Goal: Transaction & Acquisition: Purchase product/service

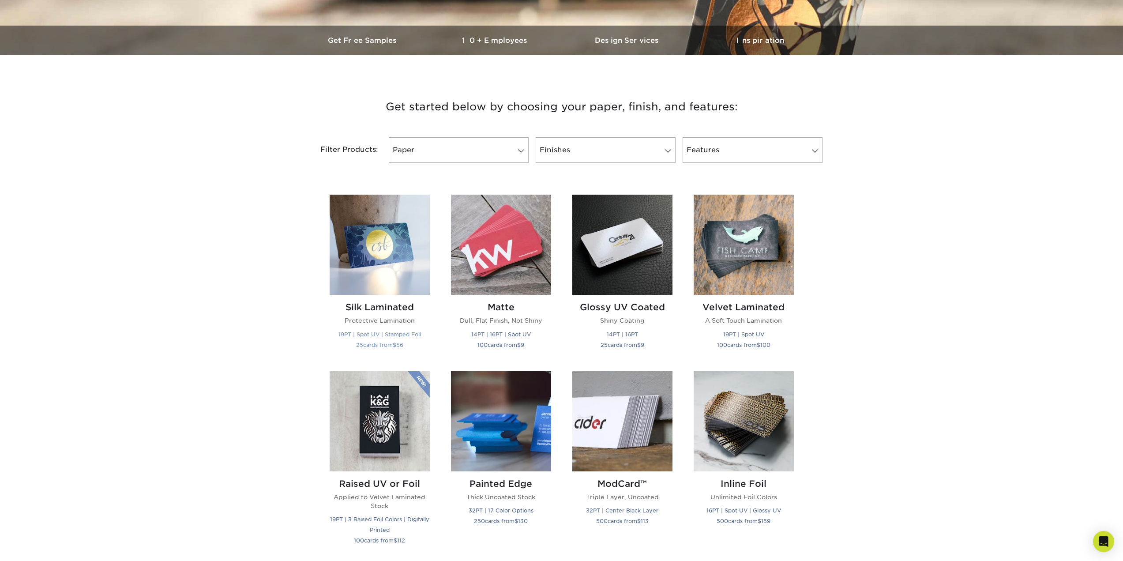
scroll to position [261, 0]
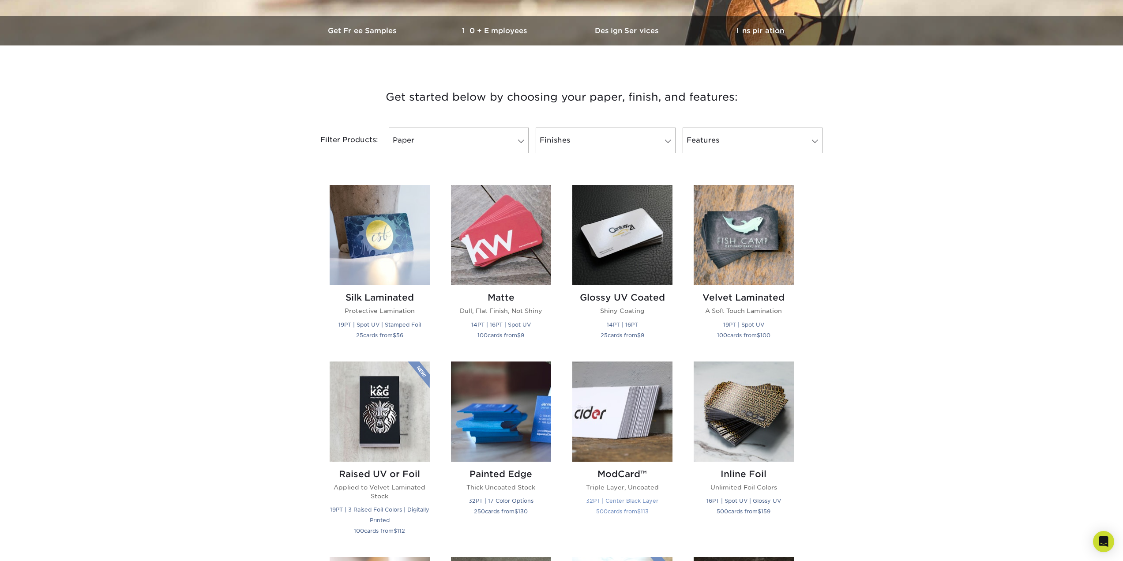
click at [622, 469] on h2 "ModCard™" at bounding box center [622, 474] width 100 height 11
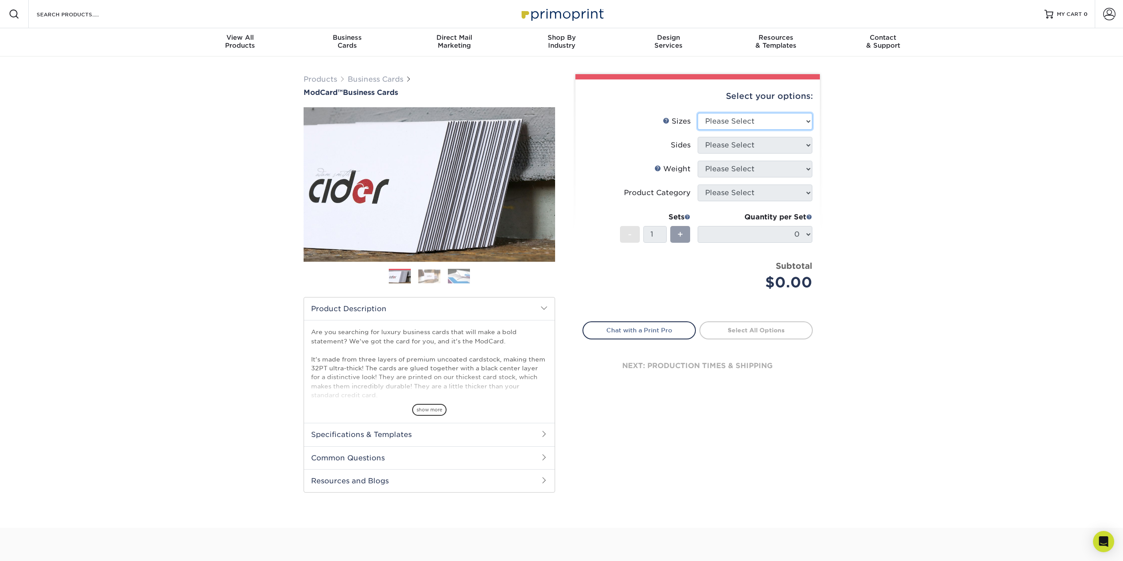
click at [724, 120] on select "Please Select 1.5" x 3.5" - Mini 1.75" x 3.5" - Mini 2" x 2" - Square 2" x 3" -…" at bounding box center [754, 121] width 115 height 17
select select "2.00x3.50"
click at [697, 113] on select "Please Select 1.5" x 3.5" - Mini 1.75" x 3.5" - Mini 2" x 2" - Square 2" x 3" -…" at bounding box center [754, 121] width 115 height 17
click at [761, 144] on select "Please Select Print Both Sides Print Front Only" at bounding box center [754, 145] width 115 height 17
select select "32d3c223-f82c-492b-b915-ba065a00862f"
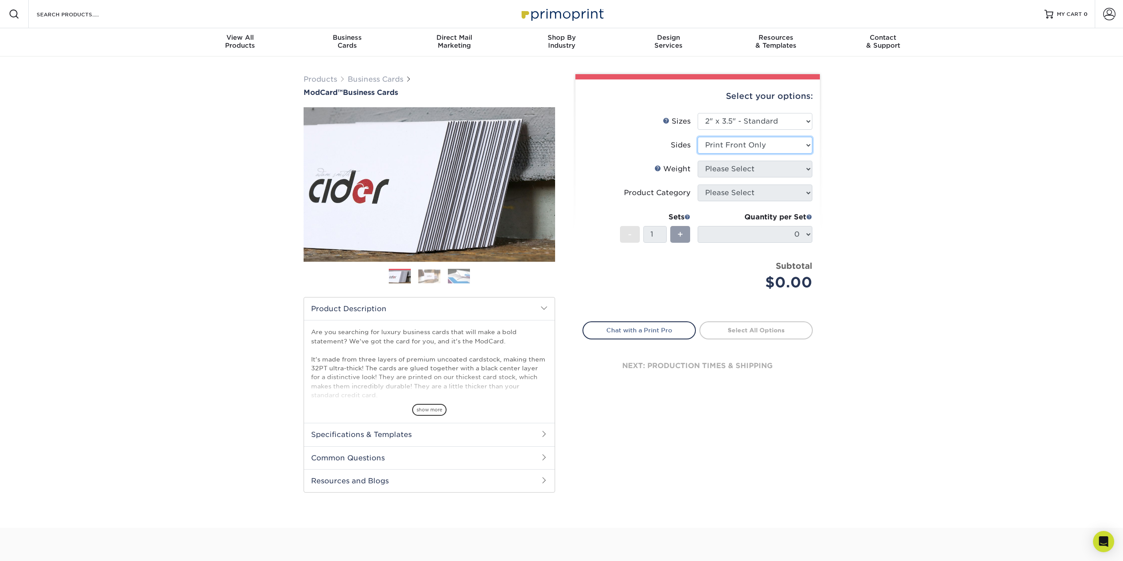
click at [697, 137] on select "Please Select Print Both Sides Print Front Only" at bounding box center [754, 145] width 115 height 17
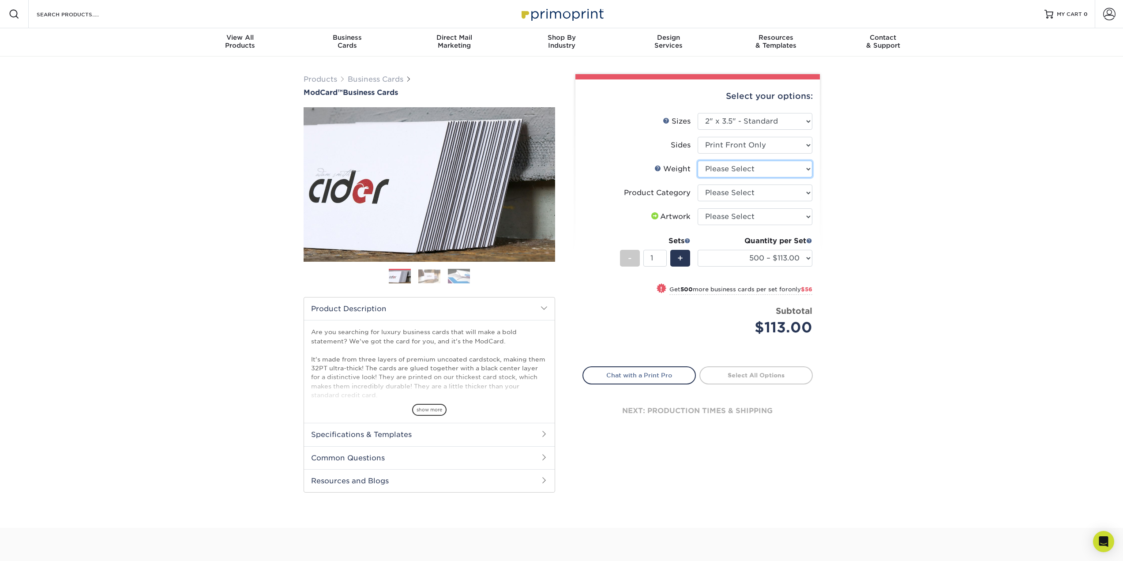
click at [743, 171] on select "Please Select 32PTUCBLK" at bounding box center [754, 169] width 115 height 17
select select "32PTUCBLK"
click at [697, 161] on select "Please Select 32PTUCBLK" at bounding box center [754, 169] width 115 height 17
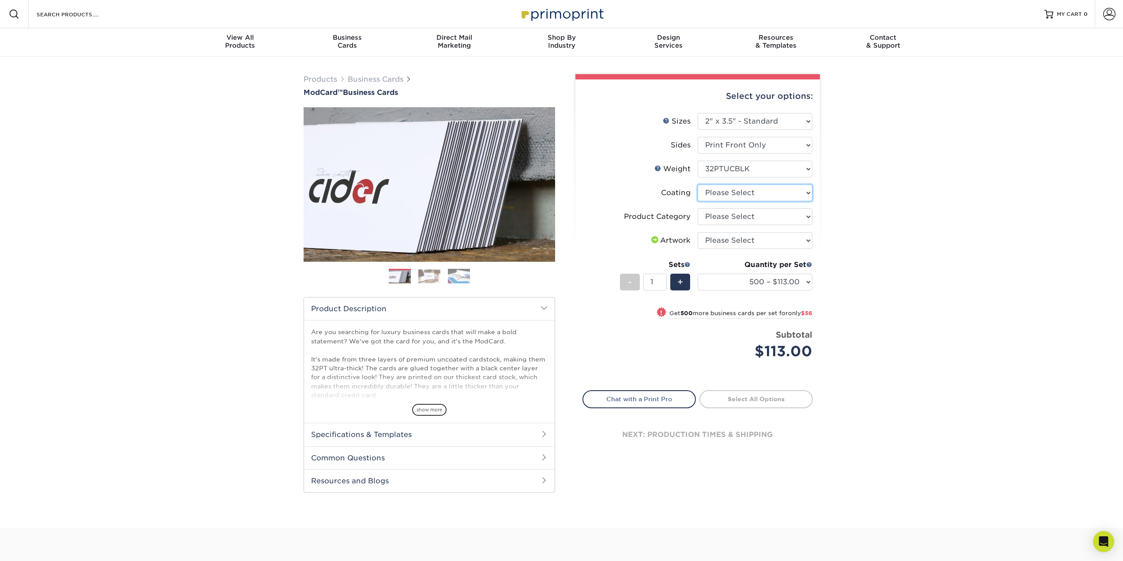
click at [748, 194] on select at bounding box center [754, 192] width 115 height 17
select select "3e7618de-abca-4bda-9f97-8b9129e913d8"
click at [697, 184] on select at bounding box center [754, 192] width 115 height 17
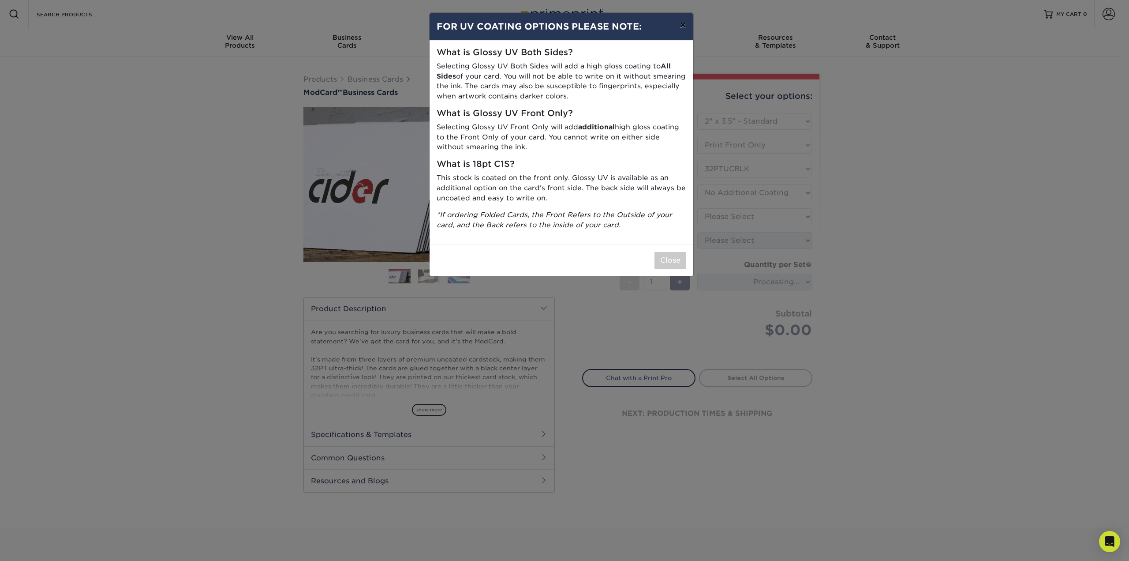
click at [681, 26] on button "×" at bounding box center [683, 25] width 20 height 25
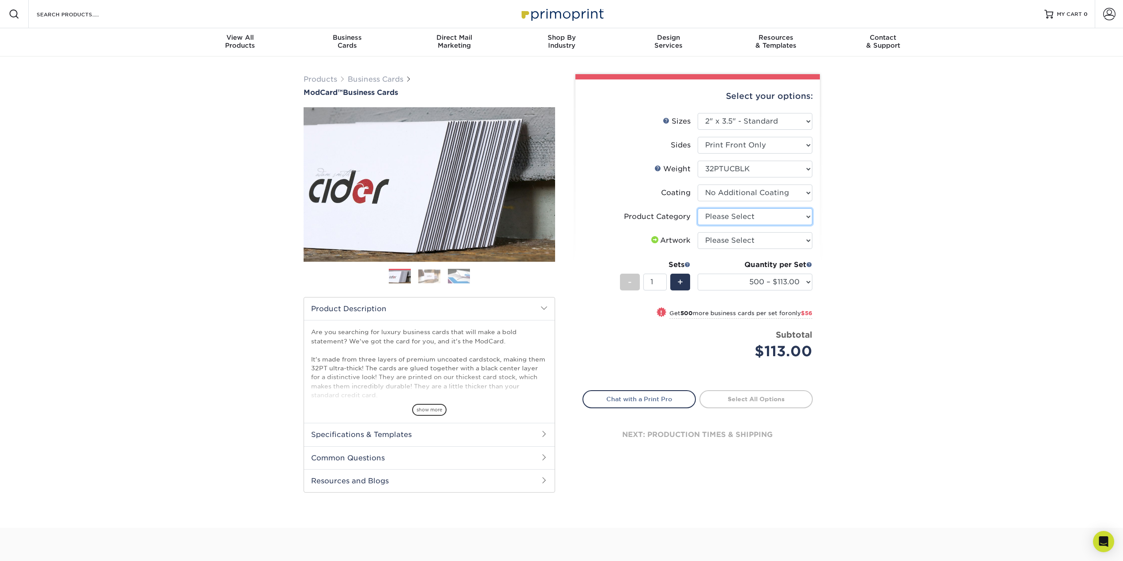
click at [742, 215] on select "Please Select Business Cards" at bounding box center [754, 216] width 115 height 17
select select "3b5148f1-0588-4f88-a218-97bcfdce65c1"
click at [697, 208] on select "Please Select Business Cards" at bounding box center [754, 216] width 115 height 17
click at [728, 240] on select "Please Select I will upload files I need a design - $100" at bounding box center [754, 240] width 115 height 17
select select "design"
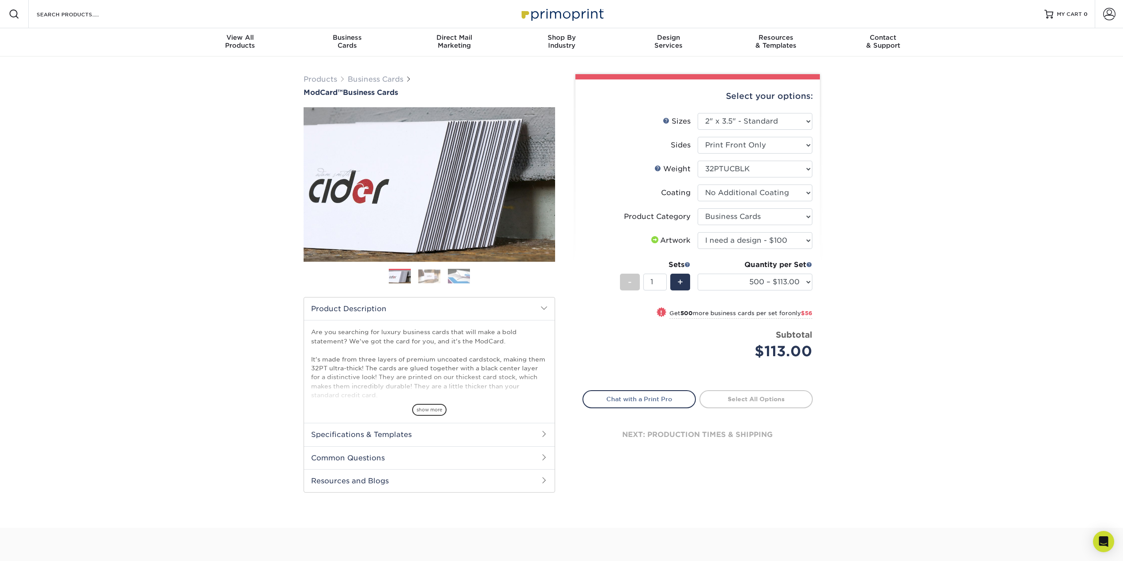
click at [697, 232] on select "Please Select I will upload files I need a design - $100" at bounding box center [754, 240] width 115 height 17
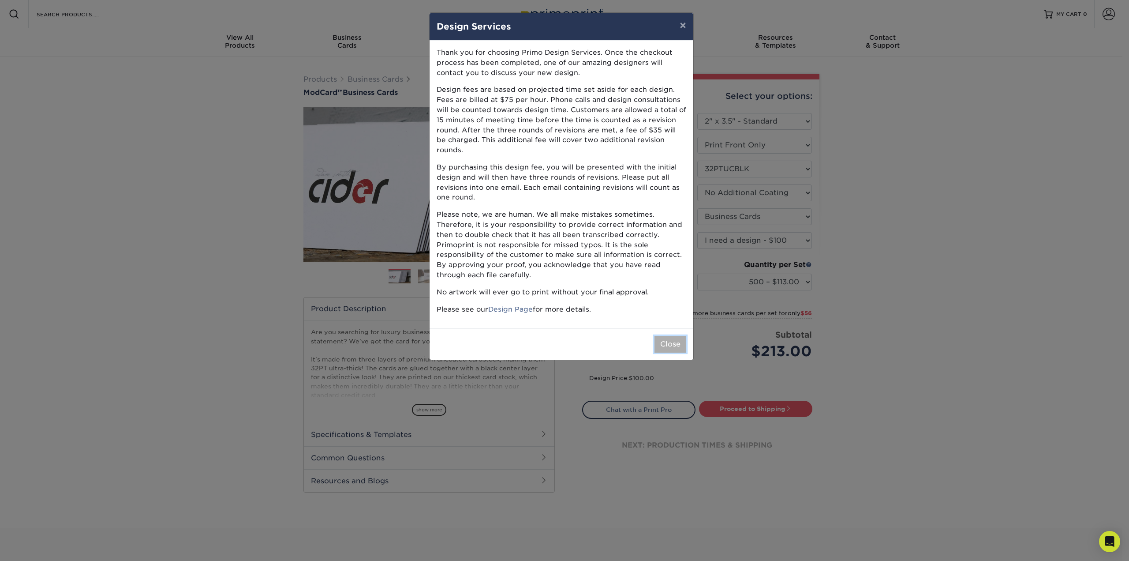
click at [661, 336] on button "Close" at bounding box center [671, 344] width 32 height 17
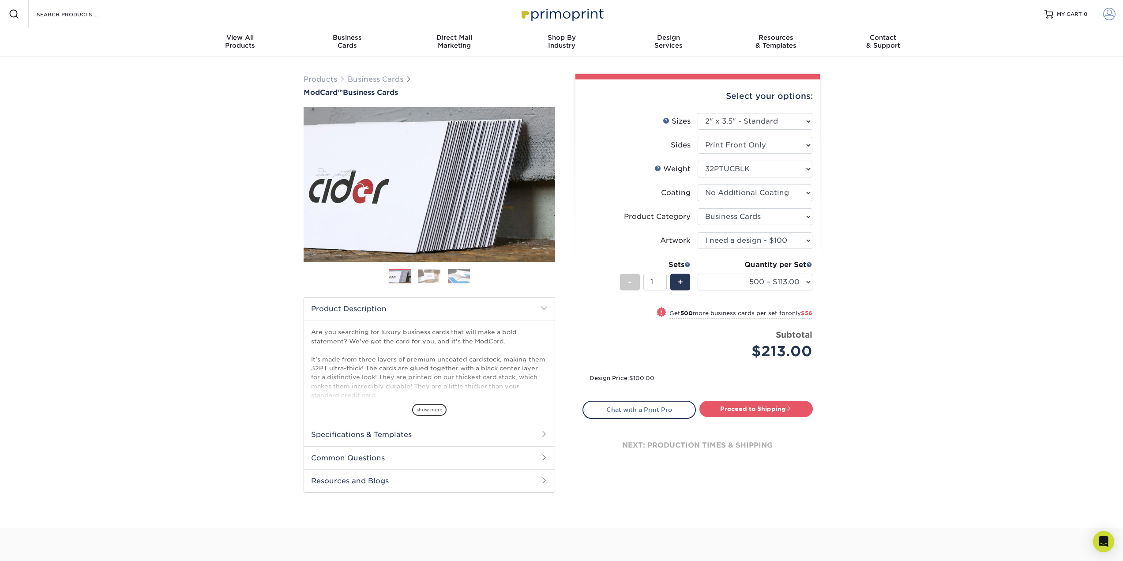
click at [1109, 10] on span at bounding box center [1109, 14] width 12 height 12
click at [1098, 36] on span "CREATE AN ACCOUNT" at bounding box center [1079, 39] width 73 height 7
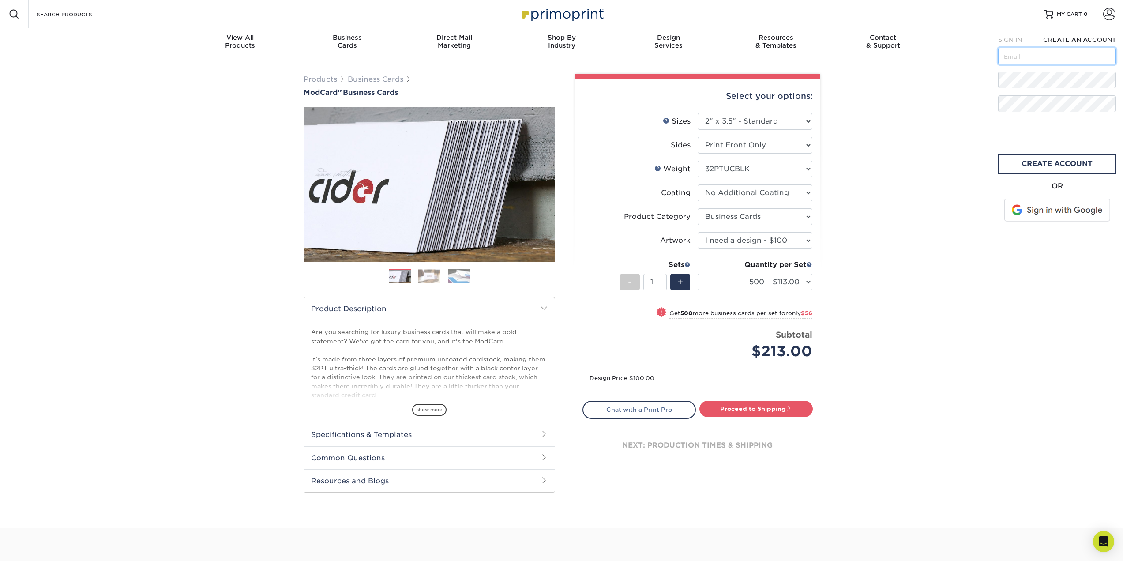
drag, startPoint x: 1011, startPoint y: 53, endPoint x: 1020, endPoint y: 54, distance: 8.8
click at [1011, 53] on input "text" at bounding box center [1057, 56] width 118 height 17
type input "suhail.kamran@jwelectricalsupply.com"
click at [1062, 167] on link "create account" at bounding box center [1057, 164] width 118 height 20
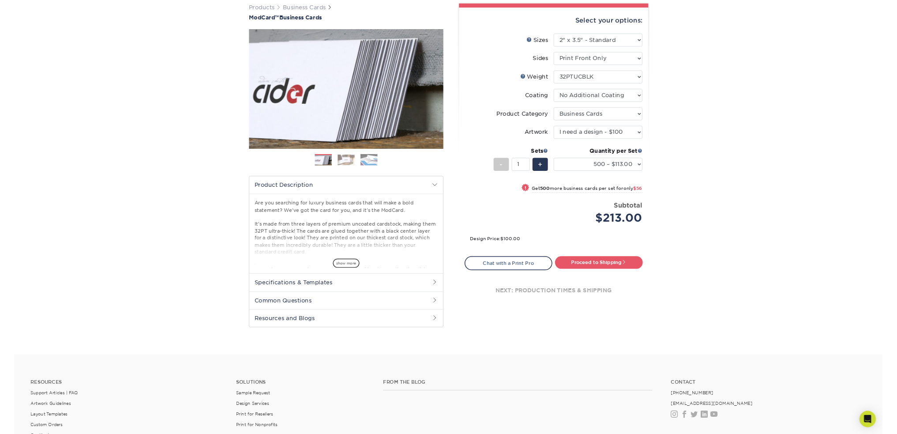
scroll to position [71, 0]
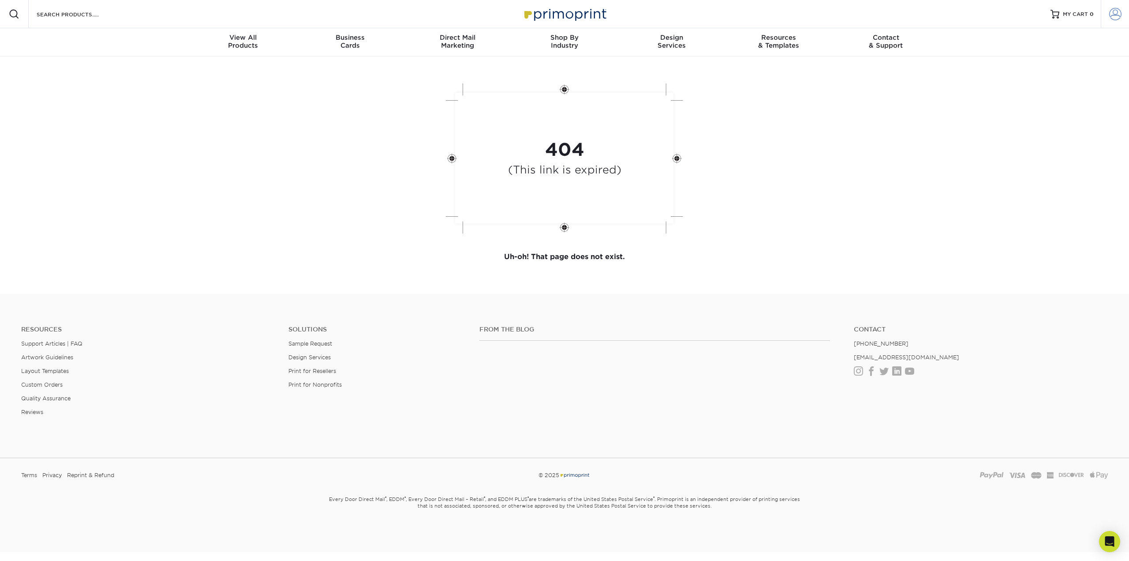
click at [1117, 18] on span at bounding box center [1116, 14] width 12 height 12
click at [510, 147] on h1 "404" at bounding box center [564, 149] width 113 height 21
click at [1110, 13] on span at bounding box center [1116, 14] width 12 height 12
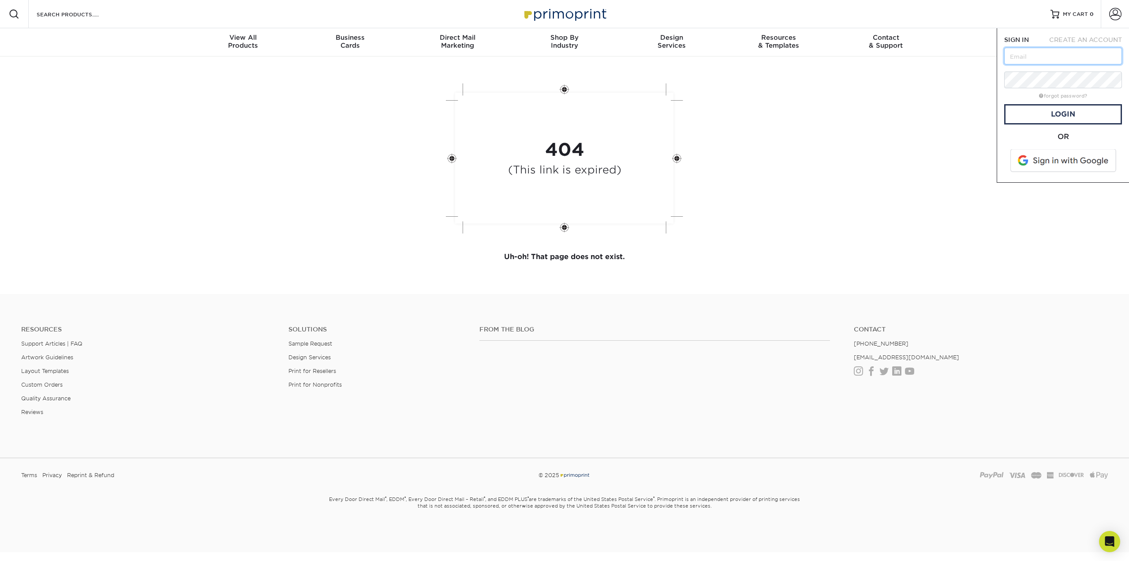
click at [1046, 55] on input "text" at bounding box center [1064, 56] width 118 height 17
type input "[PERSON_NAME][EMAIL_ADDRESS][PERSON_NAME][DOMAIN_NAME]"
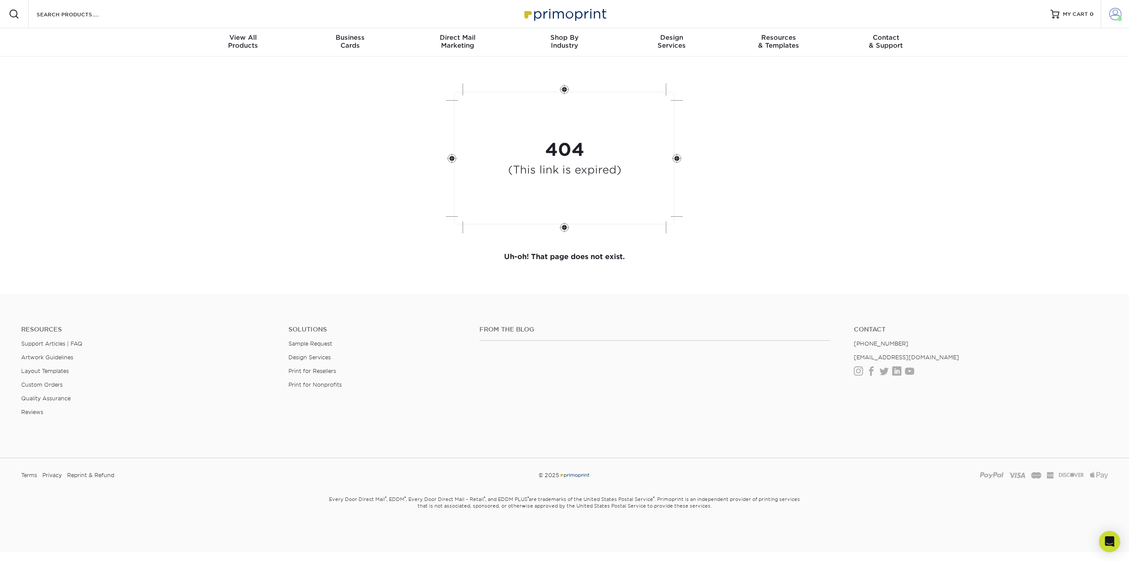
click at [1120, 17] on span at bounding box center [1120, 19] width 4 height 4
click at [1036, 66] on link "Account Dashboard" at bounding box center [1063, 62] width 111 height 12
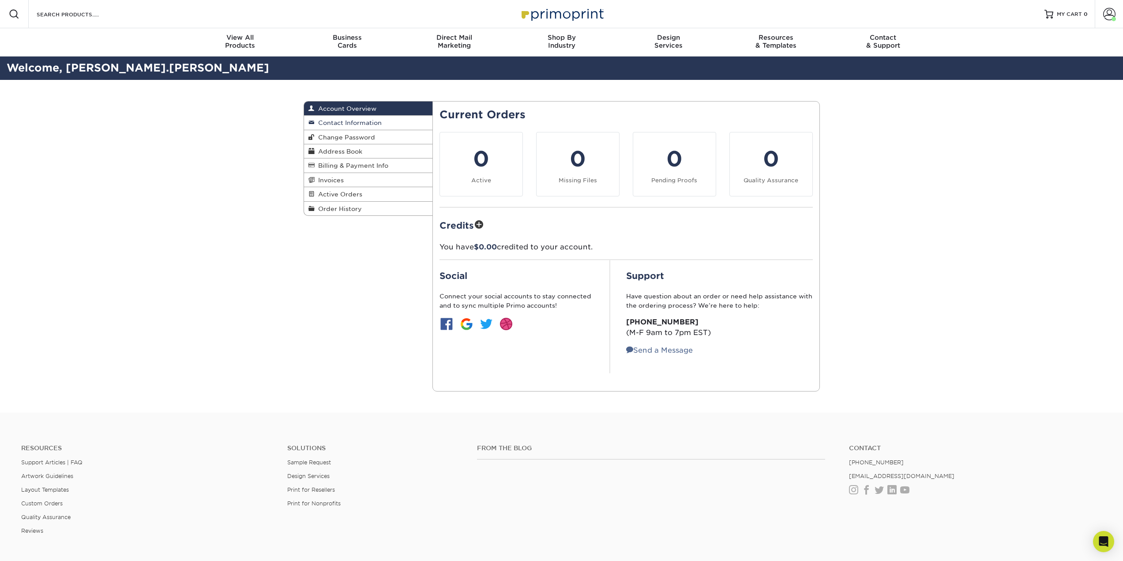
click at [348, 118] on link "Contact Information" at bounding box center [368, 123] width 129 height 14
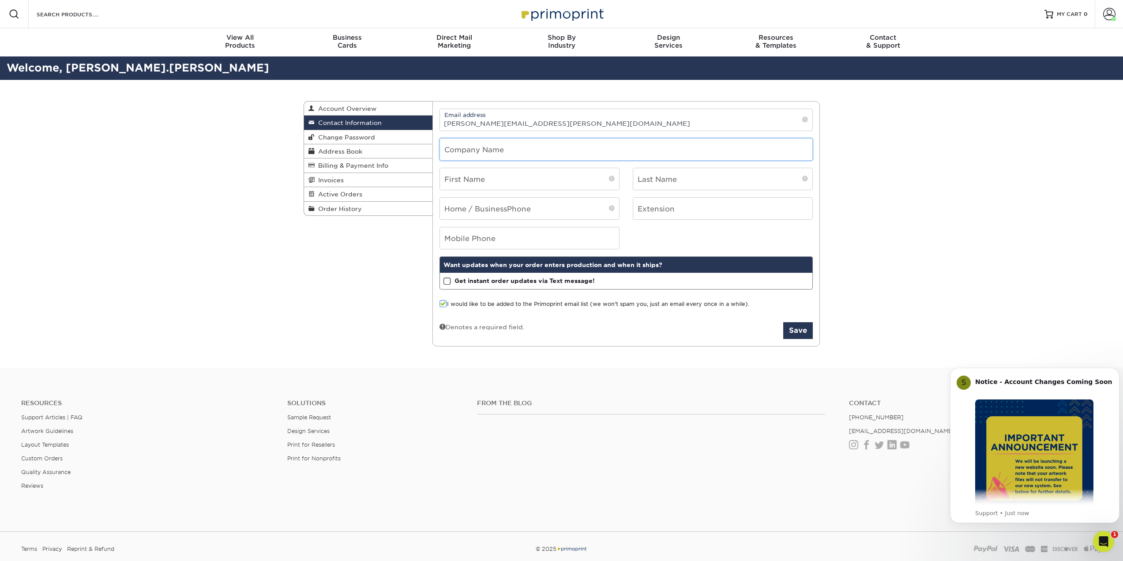
click at [468, 147] on input "text" at bounding box center [626, 150] width 372 height 22
type input "JW Electrical Supply"
type input "Suhail"
type input "Kamran"
type input "6468120022"
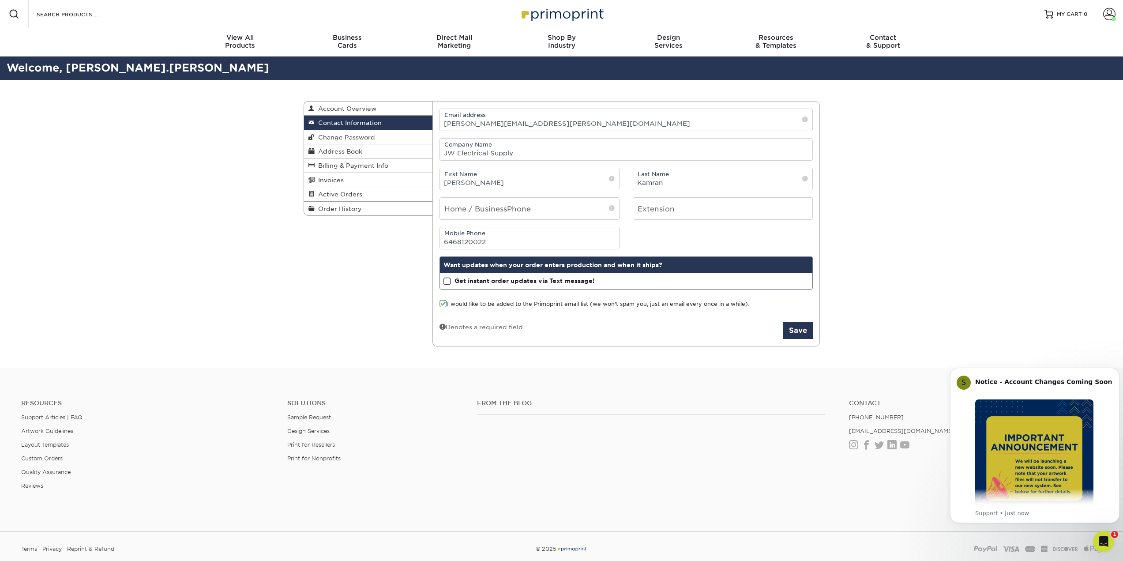
click at [443, 305] on span at bounding box center [442, 304] width 7 height 8
click at [0, 0] on input "I would like to be added to the Primoprint email list (we won't spam you, just …" at bounding box center [0, 0] width 0 height 0
click at [792, 328] on button "Save" at bounding box center [798, 330] width 30 height 17
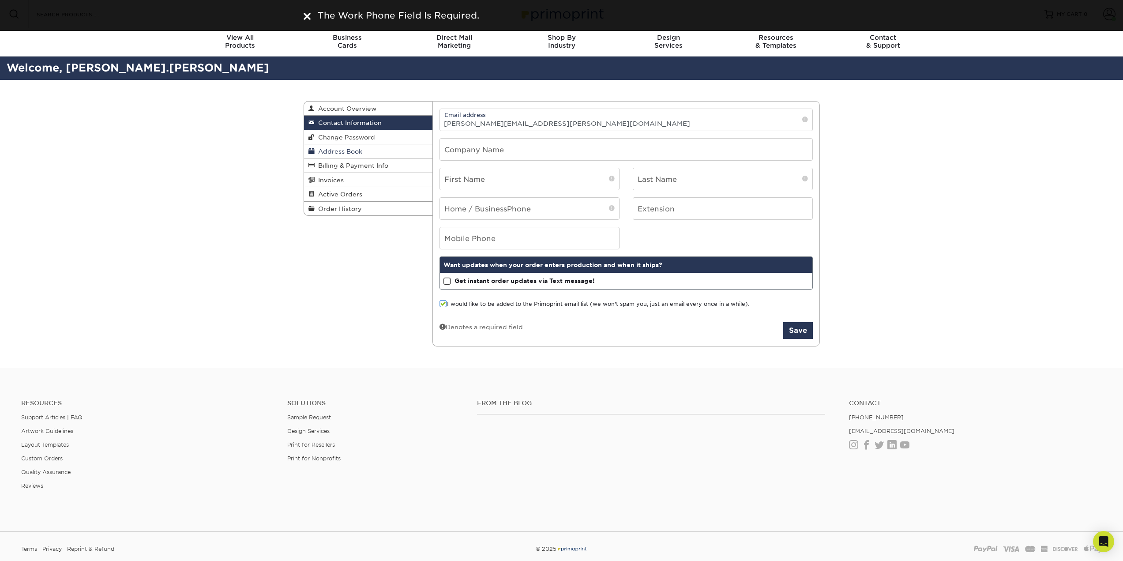
click at [354, 155] on link "Address Book" at bounding box center [368, 151] width 129 height 14
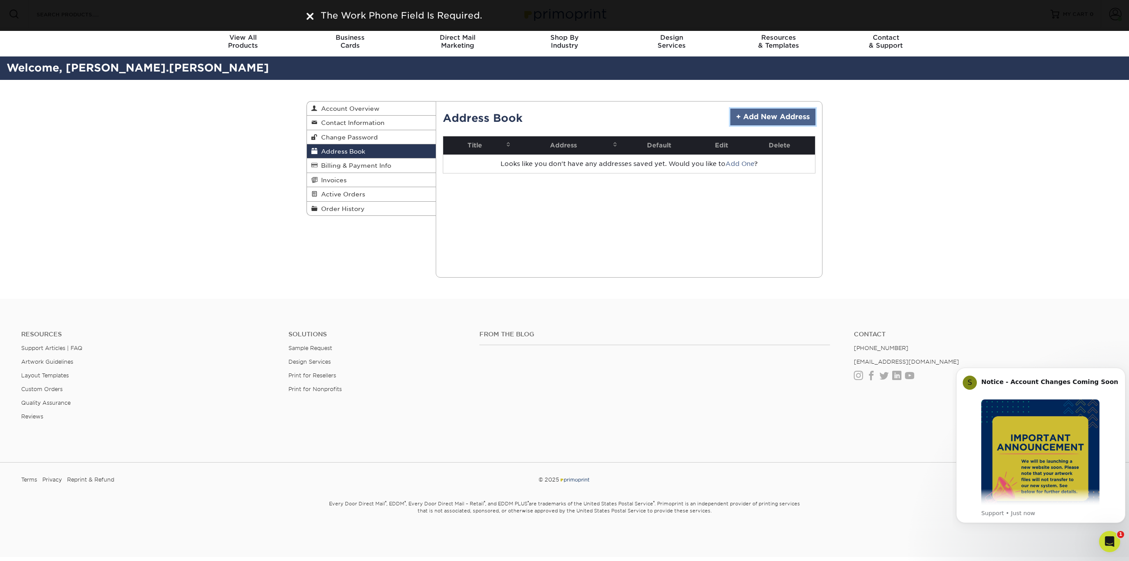
click at [784, 109] on link "+ Add New Address" at bounding box center [773, 117] width 85 height 17
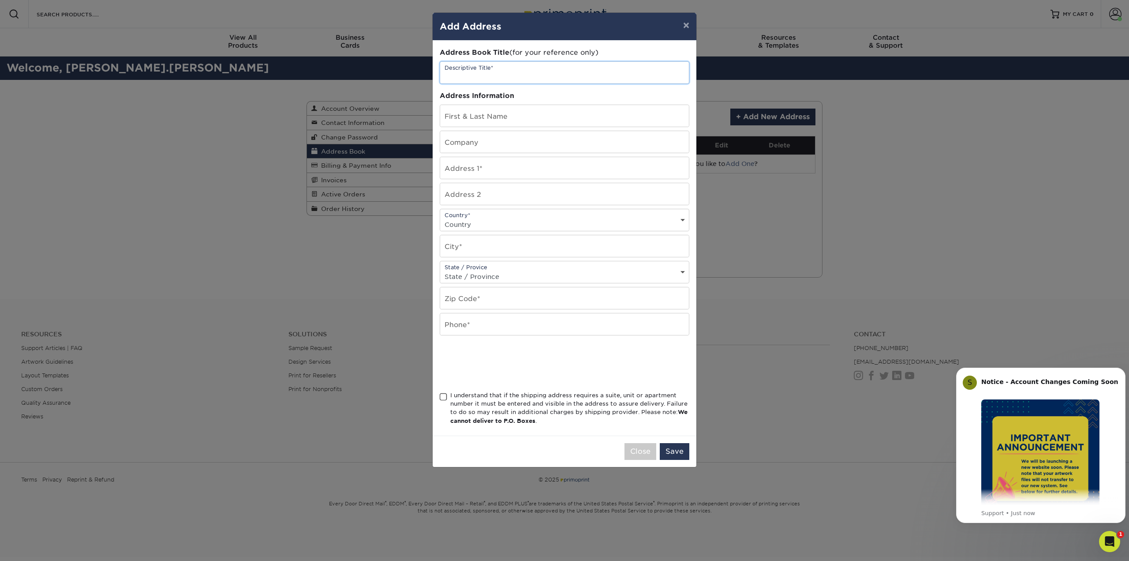
click at [476, 71] on input "text" at bounding box center [564, 73] width 249 height 22
type input "JWES Headquarters"
type input "Suhail Kamran"
type input "JW Electrical Supply"
type input "3431 Benson Ave"
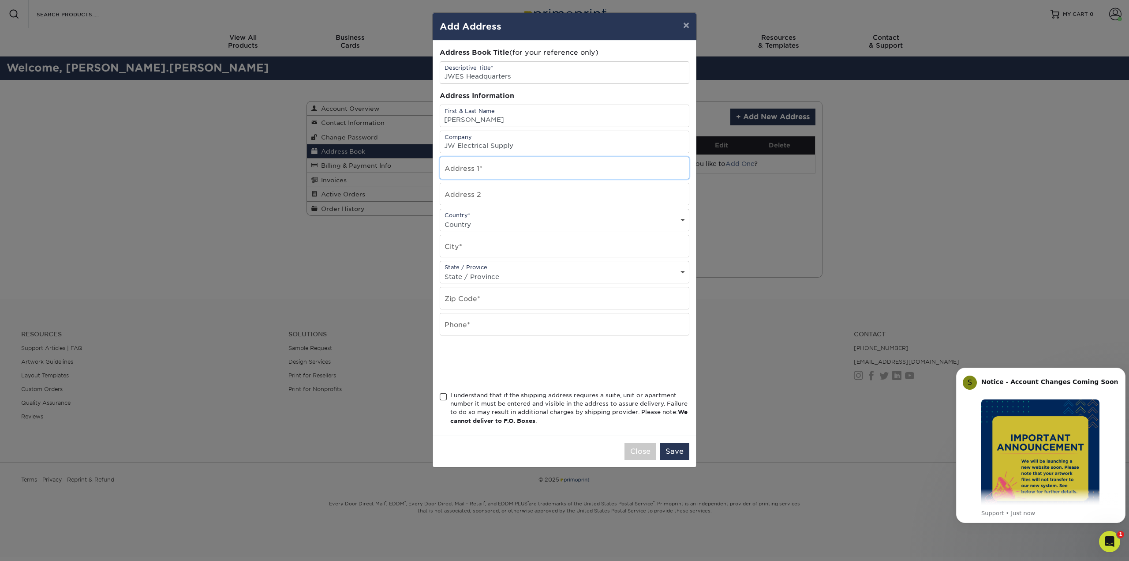
type input "Ste 100"
select select "US"
type input "Halethorpe"
select select "MD"
type input "21227"
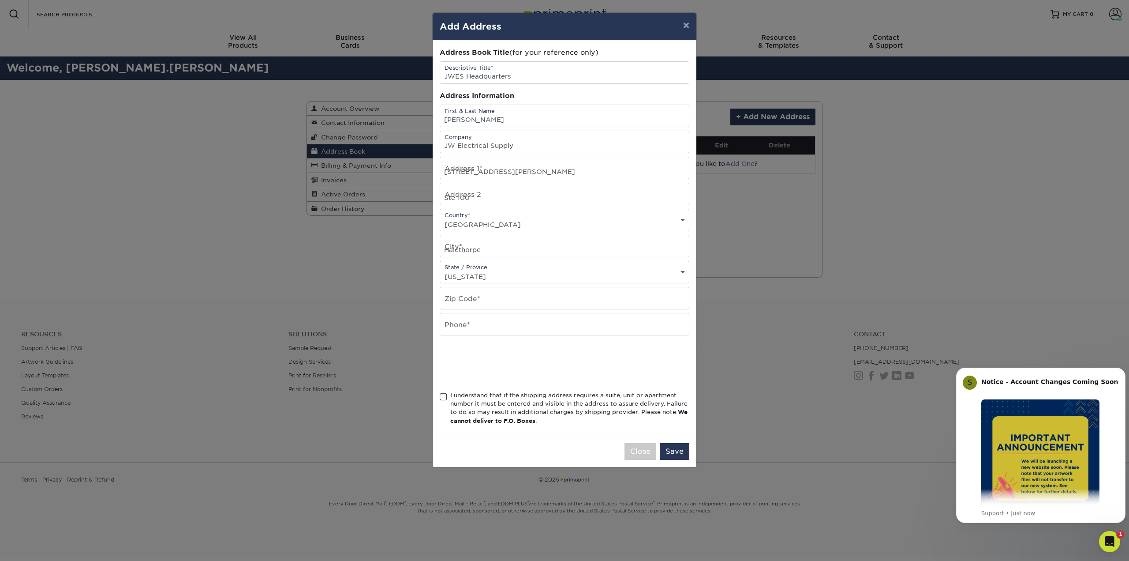
type input "6468120022"
click at [444, 396] on span at bounding box center [443, 397] width 7 height 8
click at [0, 0] on input "I understand that if the shipping address requires a suite, unit or apartment n…" at bounding box center [0, 0] width 0 height 0
click at [672, 451] on button "Save" at bounding box center [675, 451] width 30 height 17
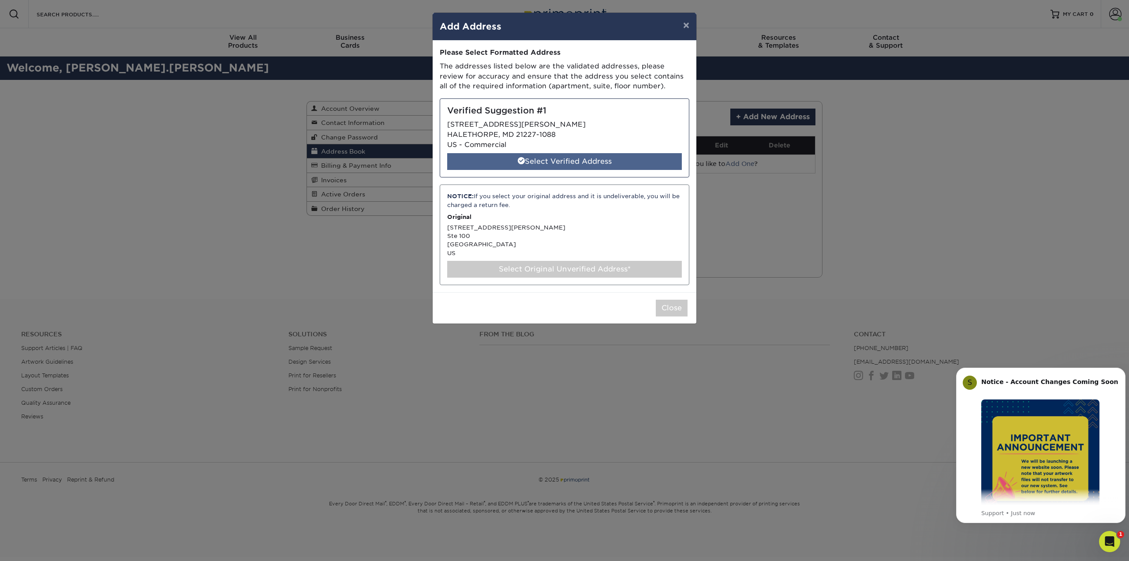
click at [579, 164] on div "Select Verified Address" at bounding box center [564, 161] width 235 height 17
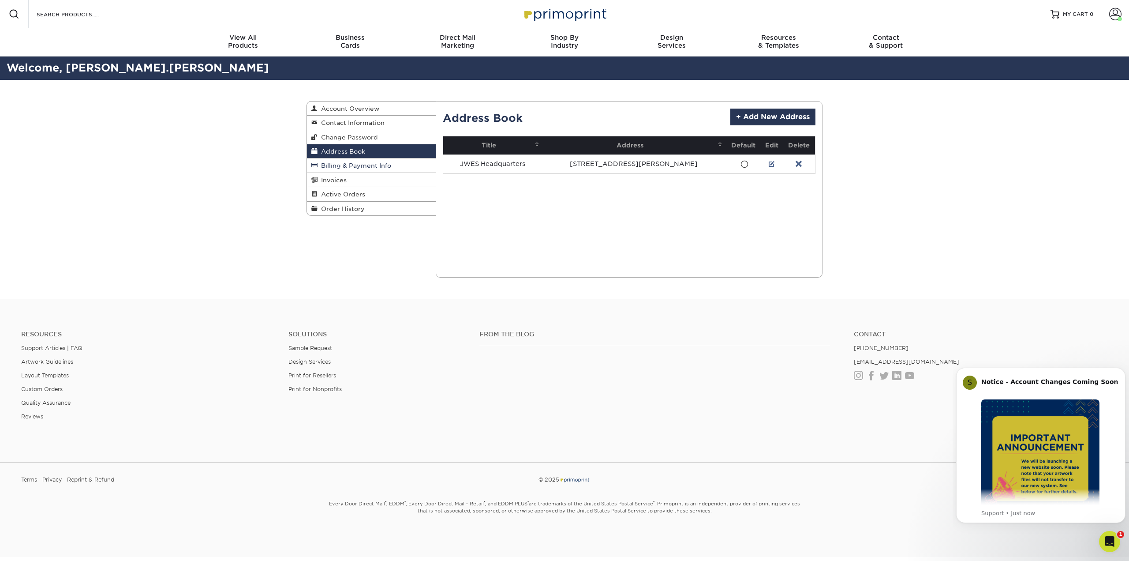
click at [388, 168] on span "Billing & Payment Info" at bounding box center [355, 165] width 74 height 7
click at [347, 165] on span "Billing & Payment Info" at bounding box center [355, 165] width 74 height 7
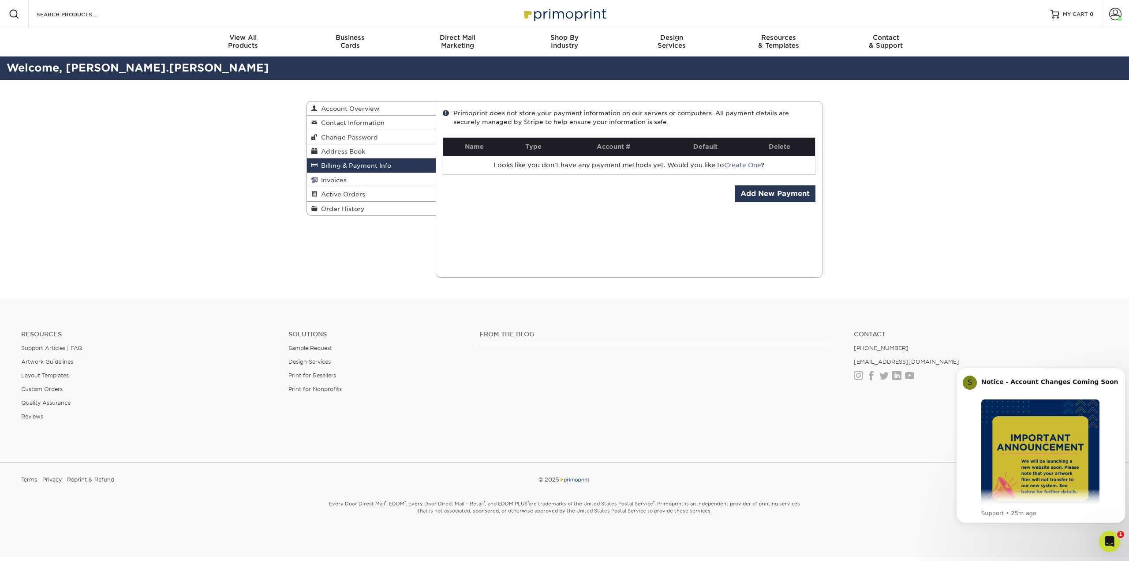
click at [349, 179] on link "Invoices" at bounding box center [371, 180] width 129 height 14
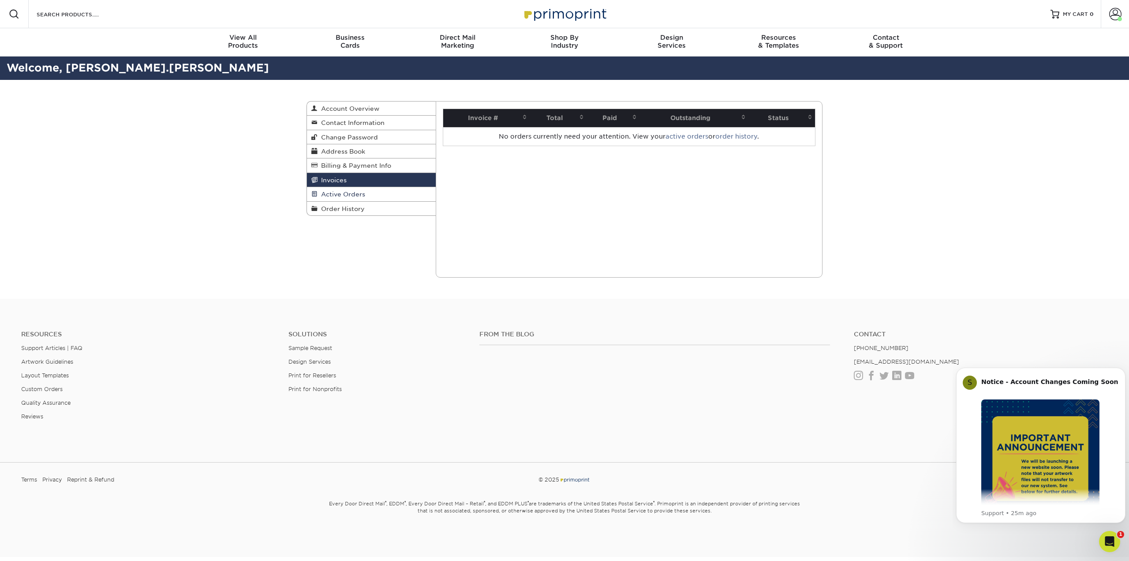
click at [353, 190] on link "Active Orders" at bounding box center [371, 194] width 129 height 14
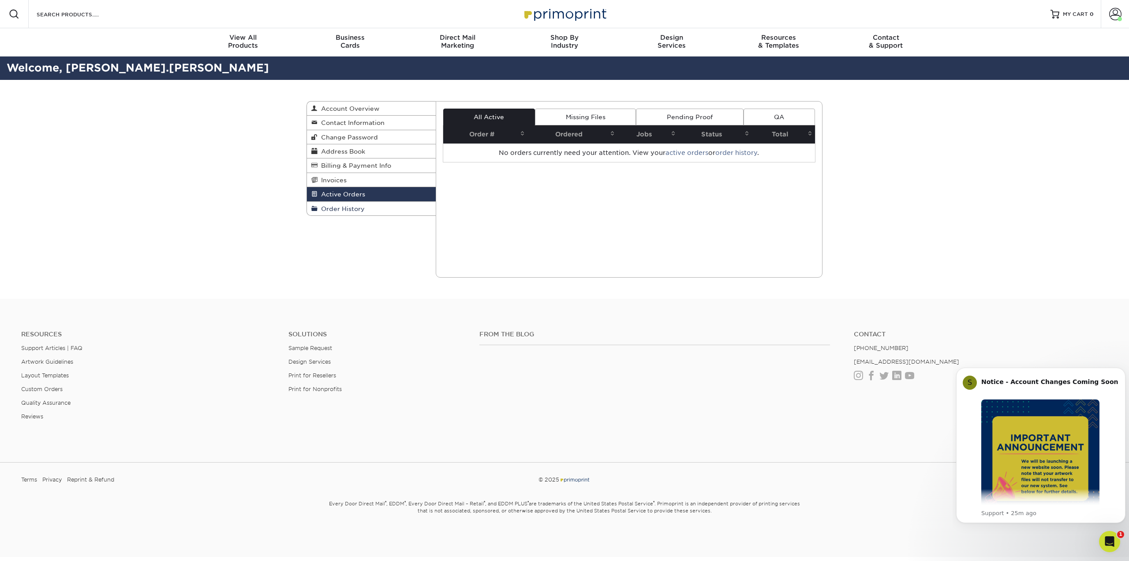
click at [363, 206] on span "Order History" at bounding box center [341, 208] width 47 height 7
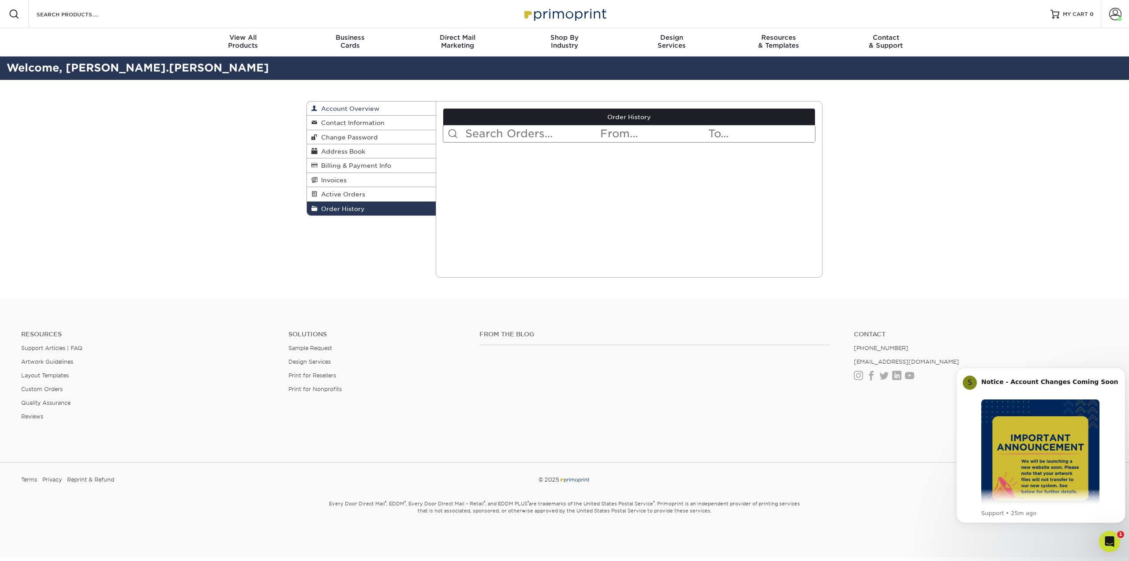
click at [358, 110] on span "Account Overview" at bounding box center [349, 108] width 62 height 7
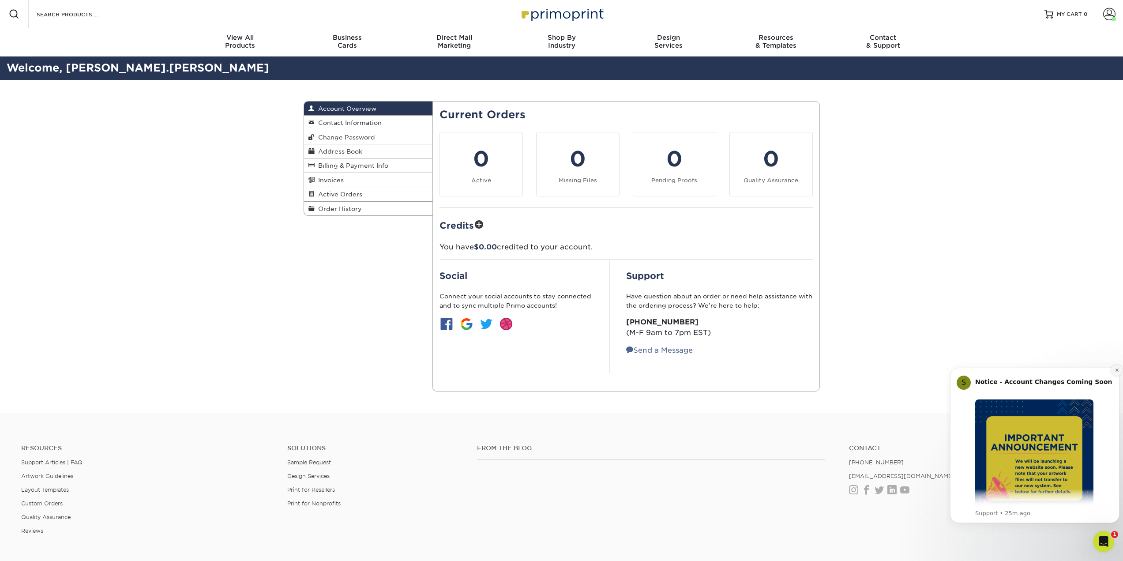
click at [1117, 371] on icon "Dismiss notification" at bounding box center [1116, 369] width 5 height 5
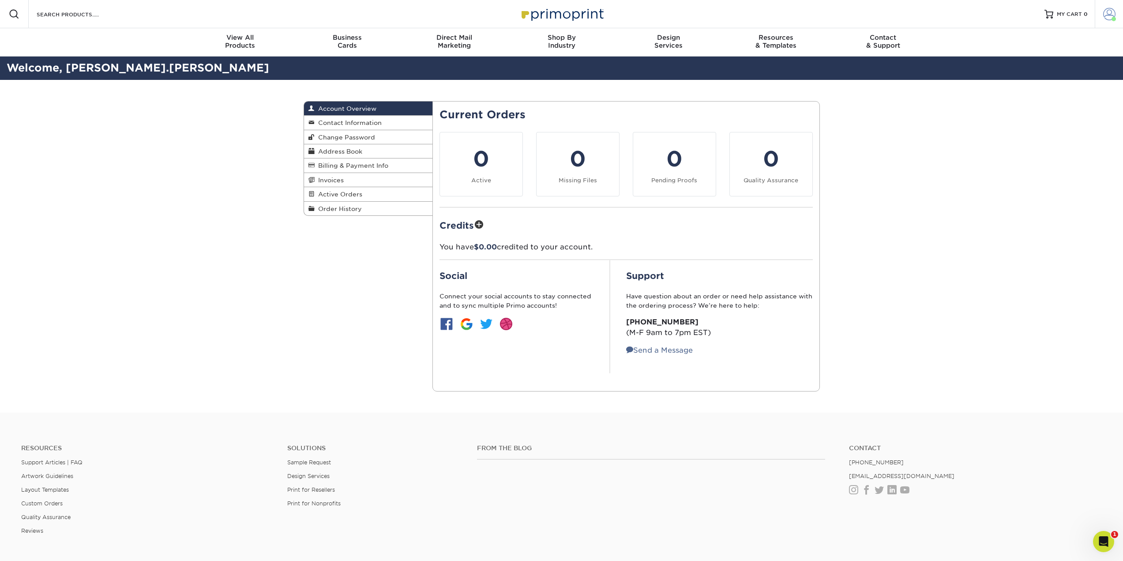
click at [1104, 16] on span at bounding box center [1109, 14] width 12 height 12
click at [365, 105] on span "Account Overview" at bounding box center [346, 108] width 62 height 7
click at [341, 46] on div "Business Cards" at bounding box center [346, 42] width 107 height 16
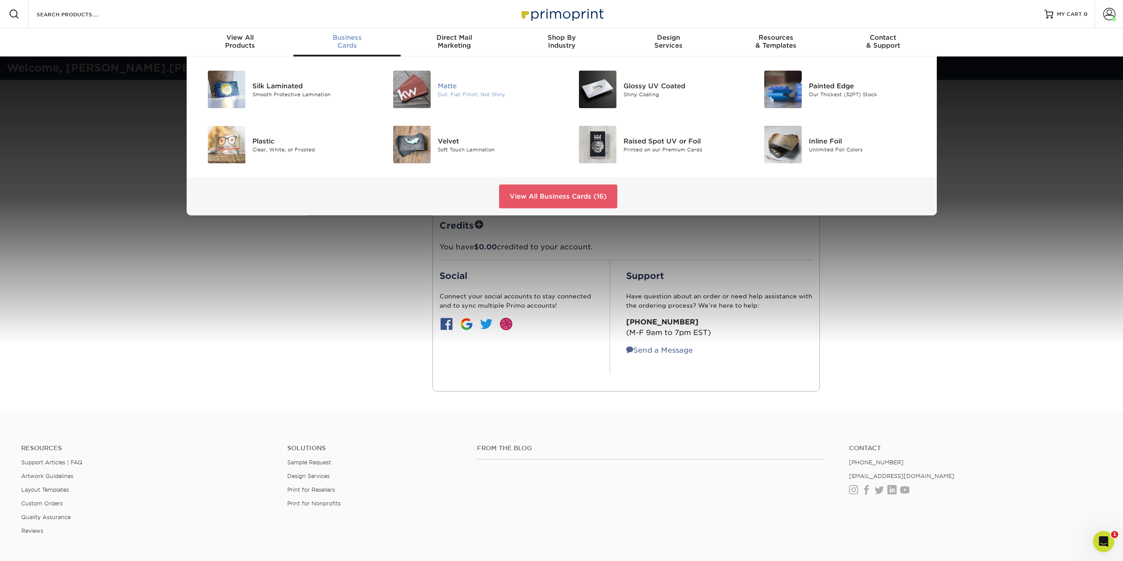
click at [460, 91] on div "Dull, Flat Finish, Not Shiny" at bounding box center [496, 93] width 117 height 7
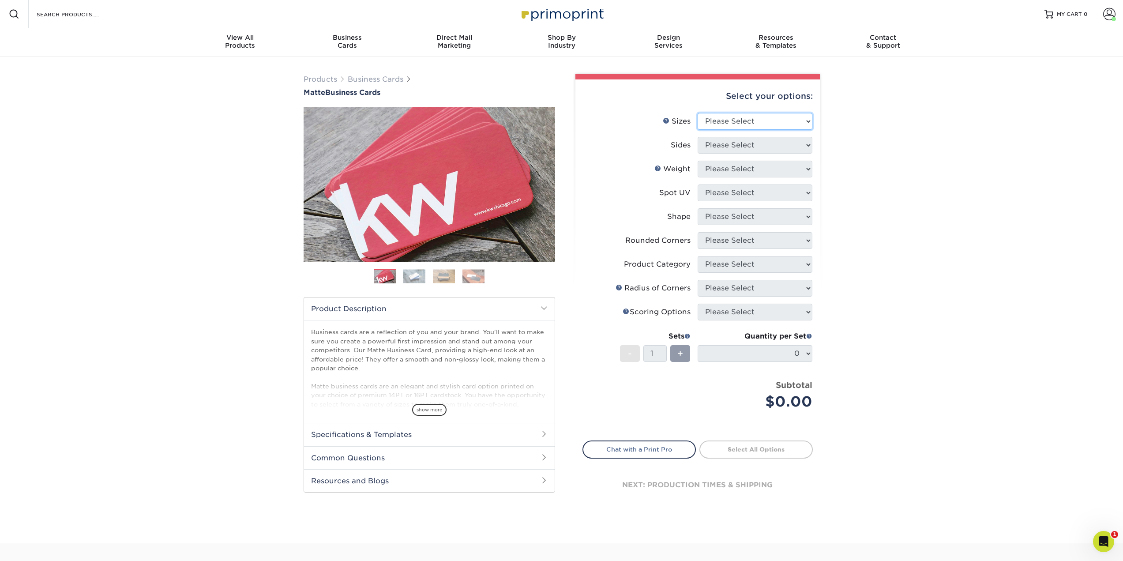
click at [767, 124] on select "Please Select 1.5" x 3.5" - Mini 1.75" x 3.5" - Mini 2" x 2" - Square 2" x 3" -…" at bounding box center [754, 121] width 115 height 17
select select "2.00x3.50"
click at [697, 113] on select "Please Select 1.5" x 3.5" - Mini 1.75" x 3.5" - Mini 2" x 2" - Square 2" x 3" -…" at bounding box center [754, 121] width 115 height 17
click at [764, 149] on select "Please Select Print Both Sides Print Front Only" at bounding box center [754, 145] width 115 height 17
select select "32d3c223-f82c-492b-b915-ba065a00862f"
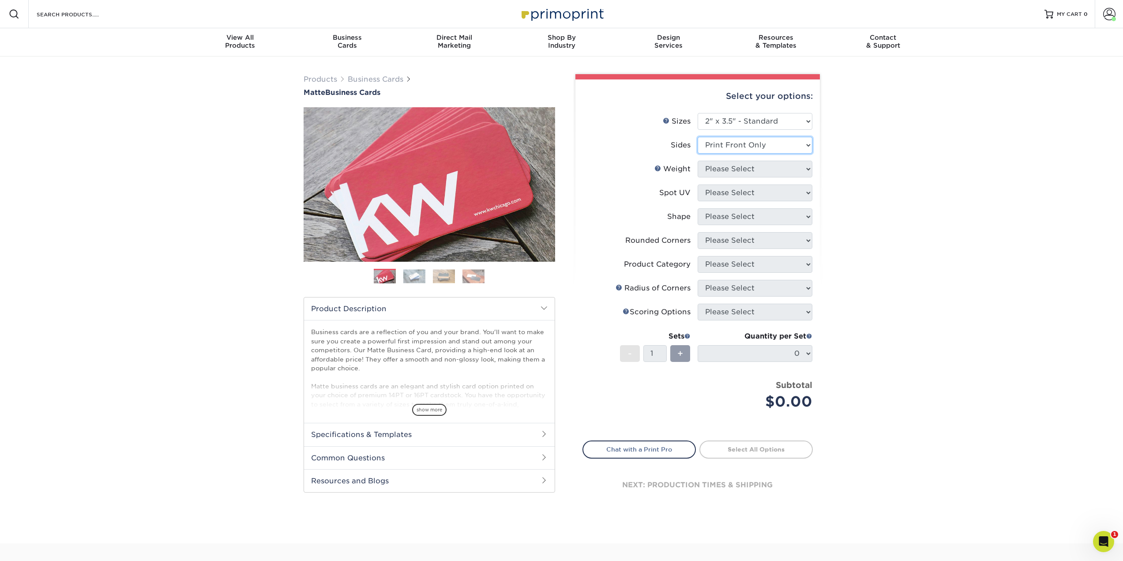
click at [697, 137] on select "Please Select Print Both Sides Print Front Only" at bounding box center [754, 145] width 115 height 17
click at [758, 170] on select "Please Select 16PT 14PT" at bounding box center [754, 169] width 115 height 17
select select "16PT"
click at [697, 161] on select "Please Select 16PT 14PT" at bounding box center [754, 169] width 115 height 17
click at [756, 193] on select "Please Select No Spot UV Front Only" at bounding box center [754, 192] width 115 height 17
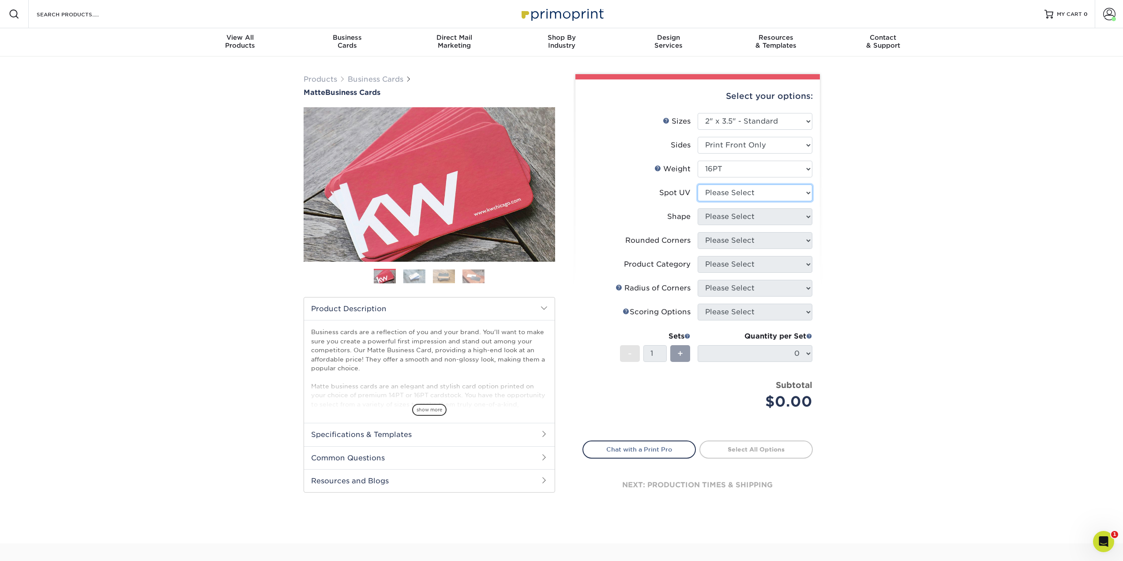
select select "1"
click at [697, 184] on select "Please Select No Spot UV Front Only" at bounding box center [754, 192] width 115 height 17
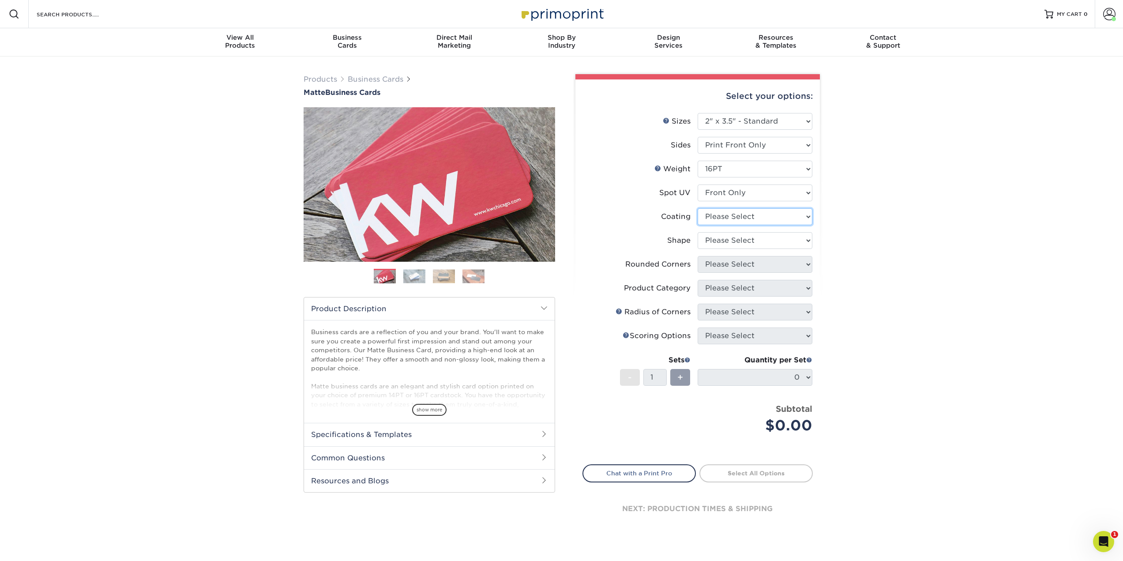
click at [755, 212] on select at bounding box center [754, 216] width 115 height 17
select select "121bb7b5-3b4d-429f-bd8d-bbf80e953313"
click at [697, 208] on select at bounding box center [754, 216] width 115 height 17
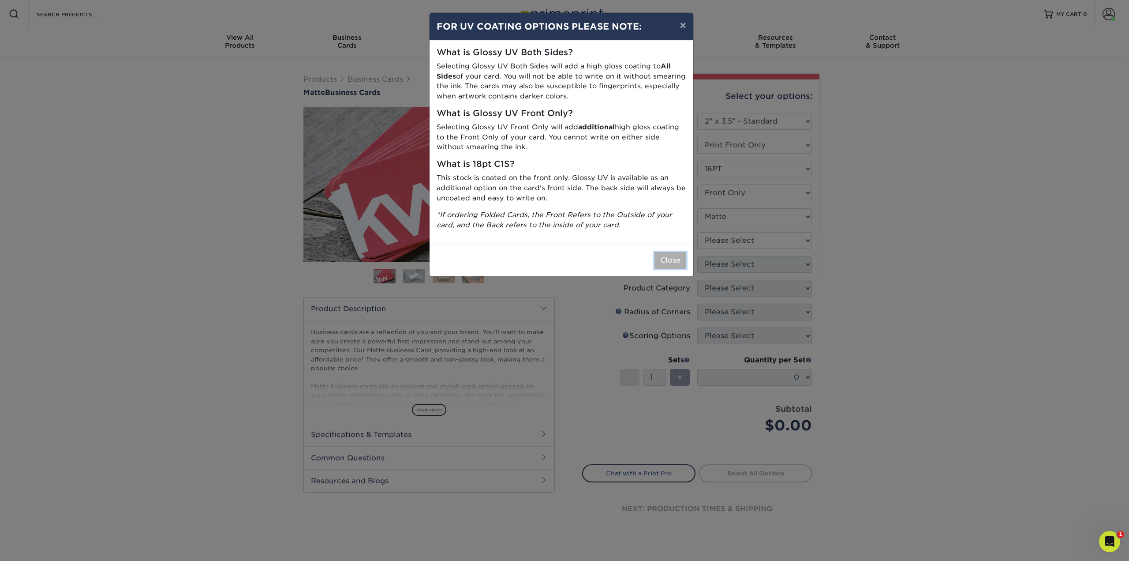
click at [670, 266] on button "Close" at bounding box center [671, 260] width 32 height 17
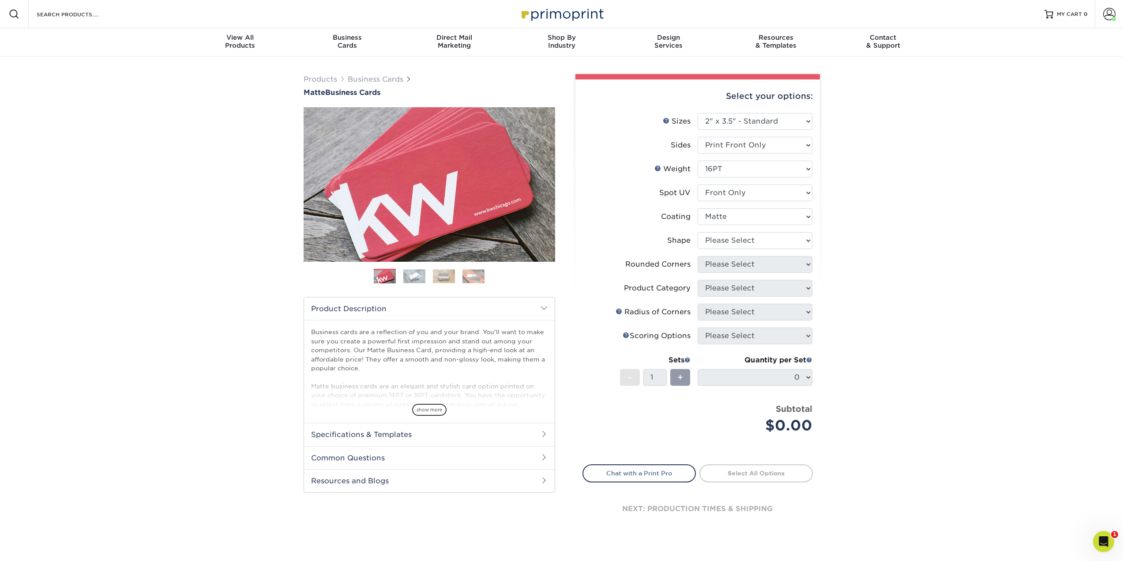
click at [727, 249] on li "Shape Please Select Standard" at bounding box center [697, 244] width 229 height 24
click at [730, 245] on select "Please Select Standard" at bounding box center [754, 240] width 115 height 17
select select "standard"
click at [697, 232] on select "Please Select Standard" at bounding box center [754, 240] width 115 height 17
click at [731, 265] on select "Please Select Yes - Round 2 Corners Yes - Round 4 Corners No" at bounding box center [754, 264] width 115 height 17
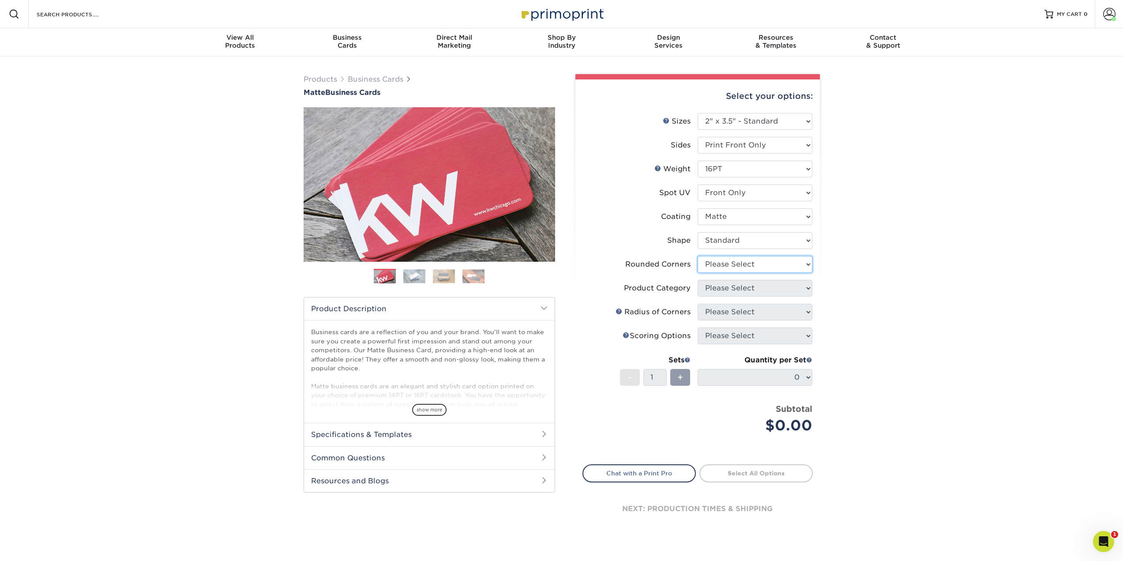
select select "0"
click at [697, 256] on select "Please Select Yes - Round 2 Corners Yes - Round 4 Corners No" at bounding box center [754, 264] width 115 height 17
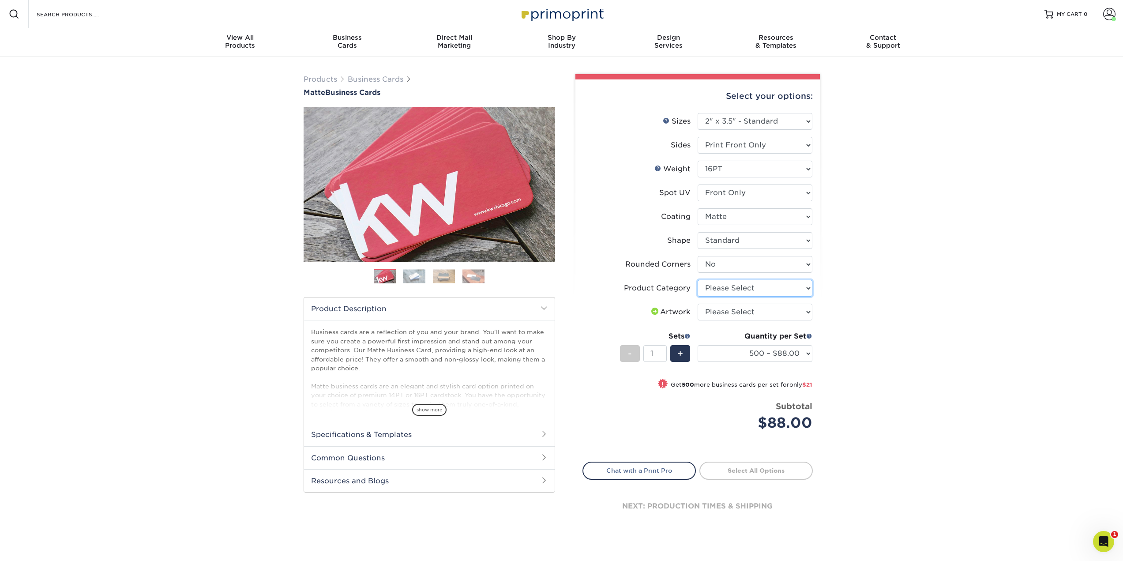
click at [746, 287] on select "Please Select Business Cards" at bounding box center [754, 288] width 115 height 17
select select "3b5148f1-0588-4f88-a218-97bcfdce65c1"
click at [697, 280] on select "Please Select Business Cards" at bounding box center [754, 288] width 115 height 17
click at [743, 314] on select "Please Select I will upload files I need a design - $100" at bounding box center [754, 312] width 115 height 17
click at [697, 304] on select "Please Select I will upload files I need a design - $100" at bounding box center [754, 312] width 115 height 17
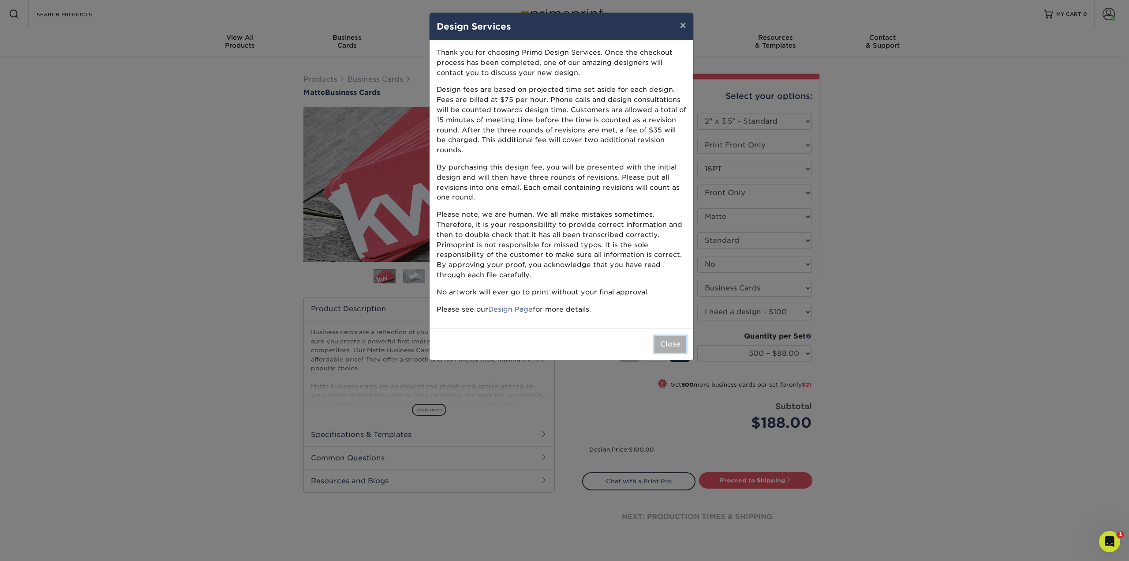
click at [664, 336] on button "Close" at bounding box center [671, 344] width 32 height 17
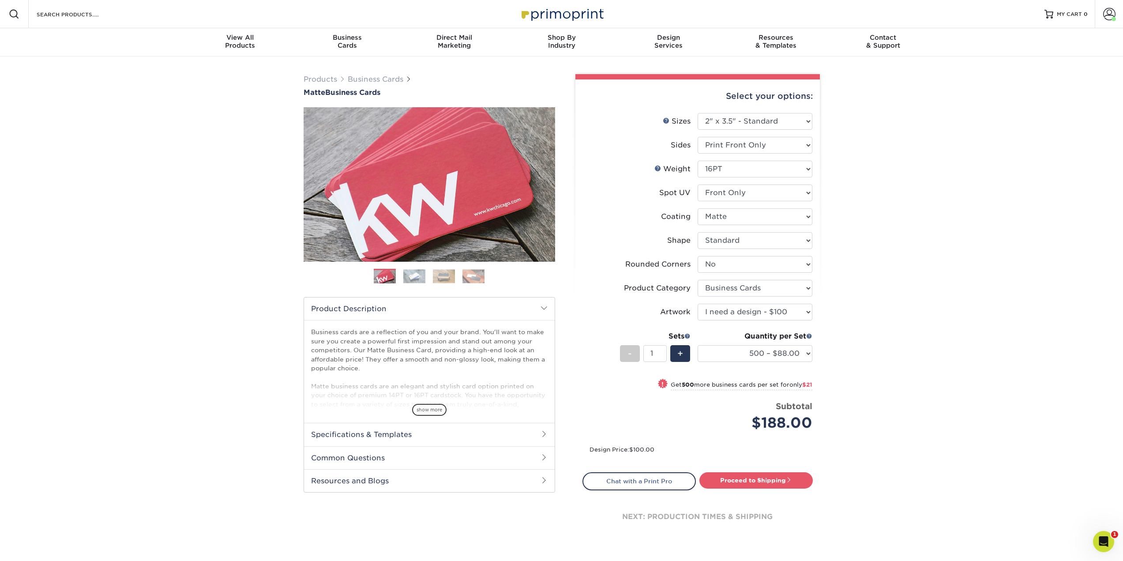
click at [411, 278] on img at bounding box center [414, 276] width 22 height 14
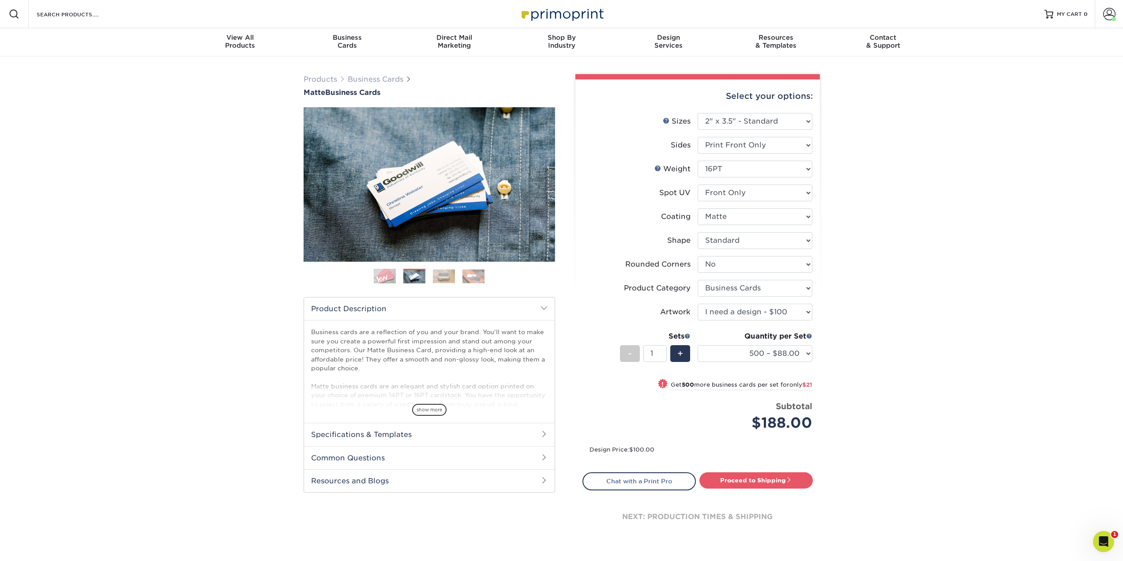
click at [435, 277] on img at bounding box center [444, 276] width 22 height 14
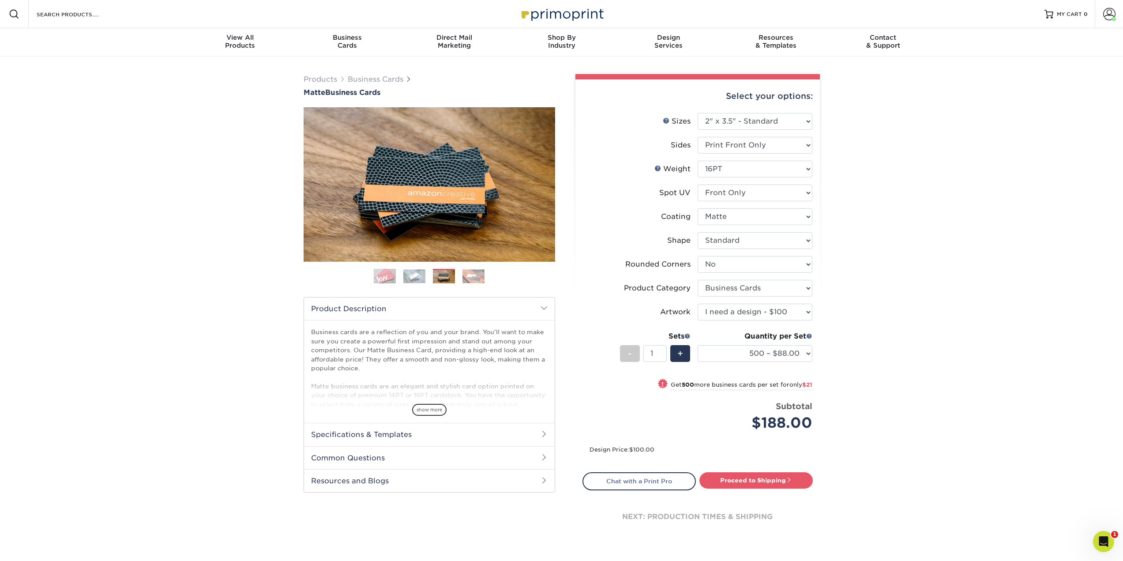
click at [481, 282] on img at bounding box center [473, 276] width 22 height 14
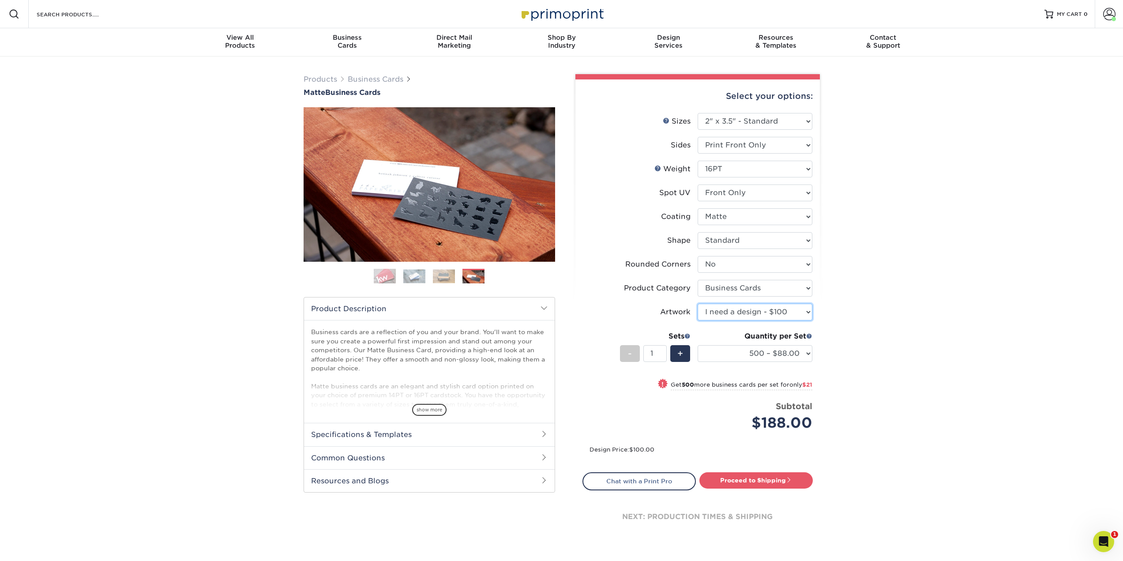
click at [769, 318] on select "Please Select I will upload files I need a design - $100" at bounding box center [754, 312] width 115 height 17
select select "upload"
click at [697, 304] on select "Please Select I will upload files I need a design - $100" at bounding box center [754, 312] width 115 height 17
